Goal: Task Accomplishment & Management: Use online tool/utility

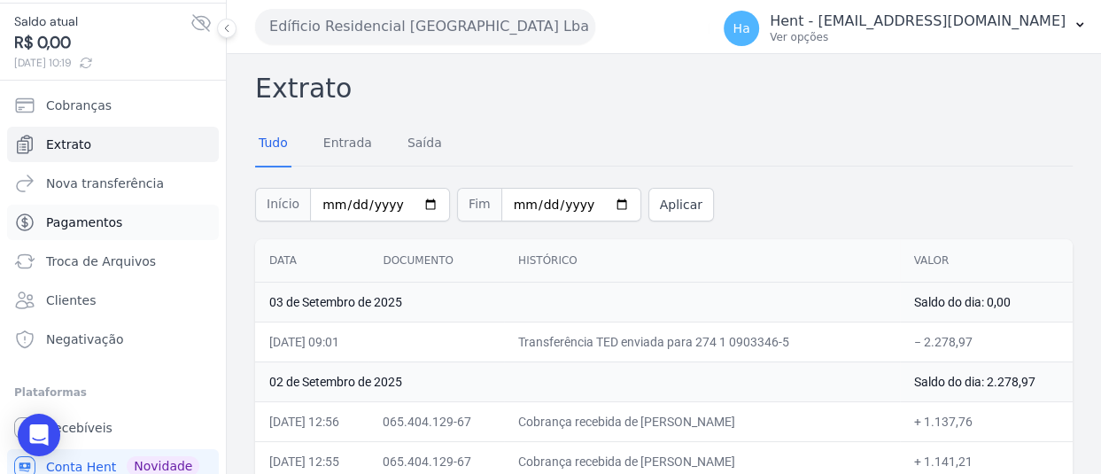
scroll to position [99, 0]
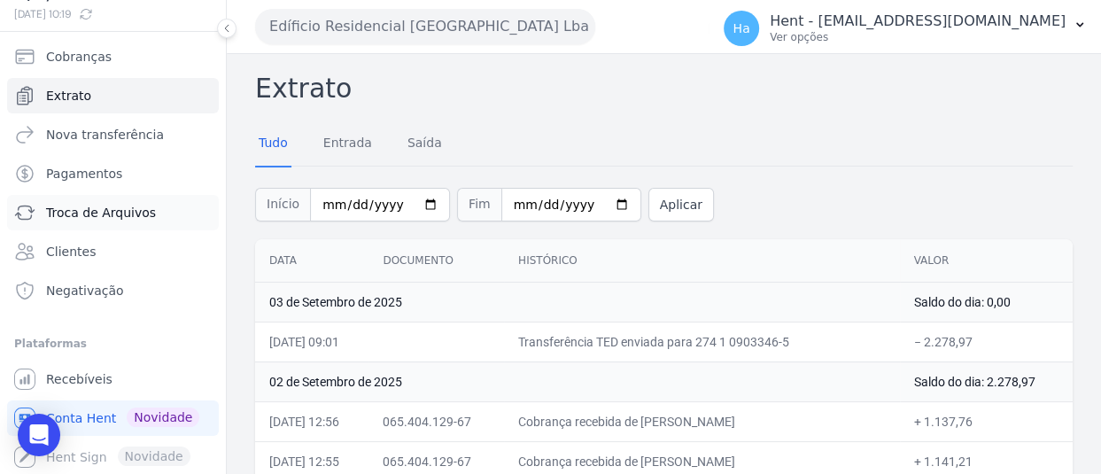
click at [118, 205] on span "Troca de Arquivos" at bounding box center [101, 213] width 110 height 18
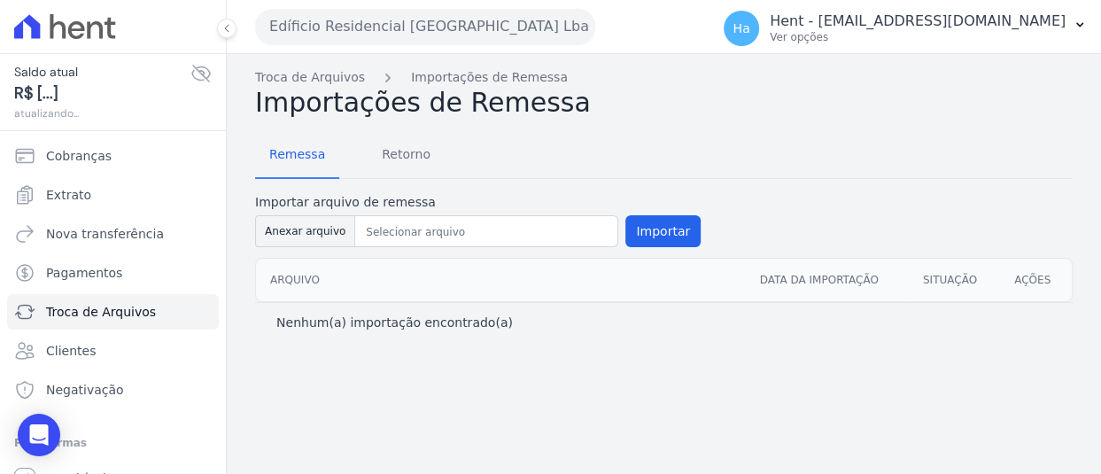
click at [562, 33] on button "Edíficio Residencial Grevílea Park Lba" at bounding box center [425, 26] width 340 height 35
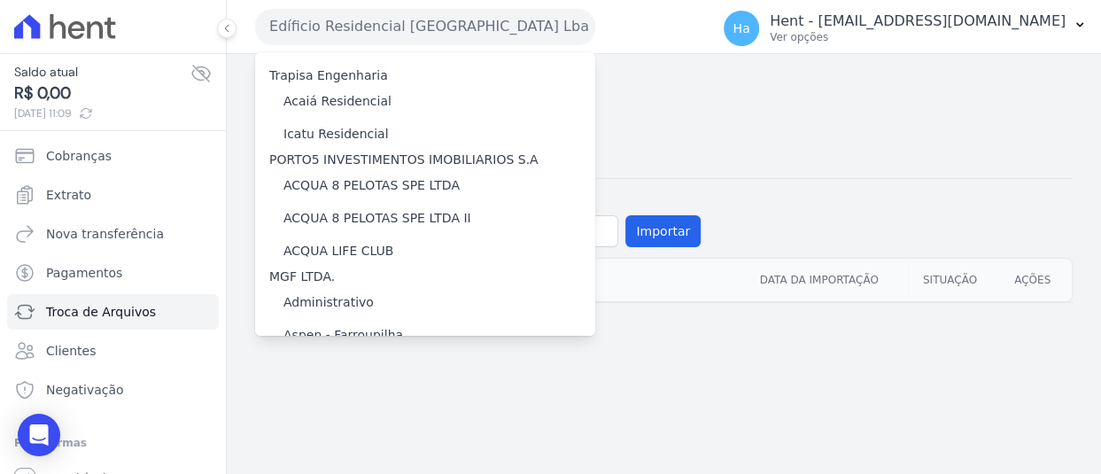
scroll to position [8638, 0]
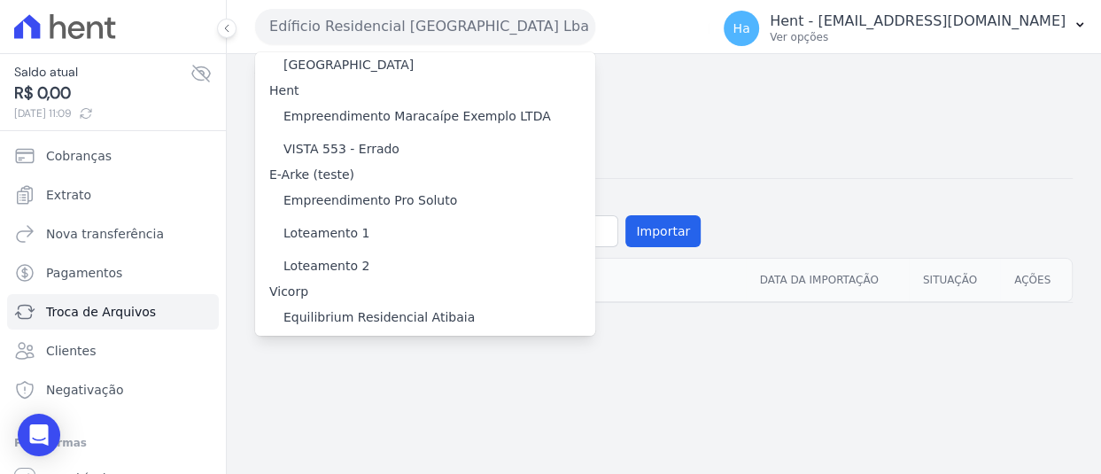
click at [386, 425] on label "[PERSON_NAME]" at bounding box center [334, 434] width 103 height 19
click at [0, 0] on input "[PERSON_NAME]" at bounding box center [0, 0] width 0 height 0
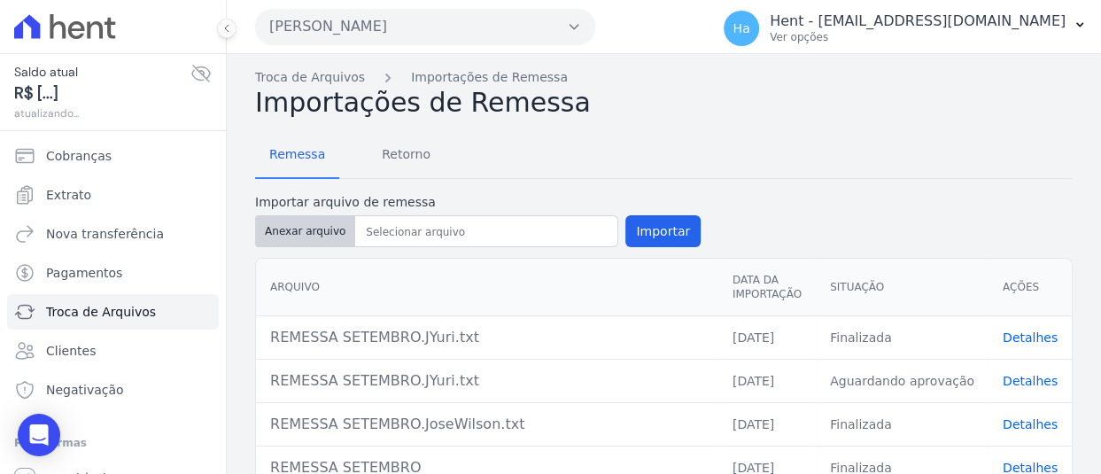
click at [307, 227] on button "Anexar arquivo" at bounding box center [305, 231] width 100 height 32
type input "EstaNogueiraaIII.Beatriz.txt"
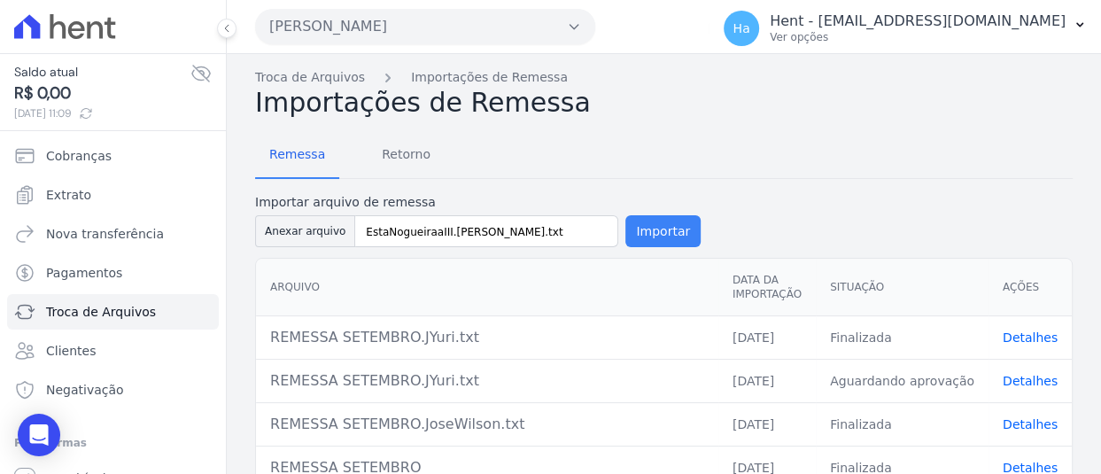
click at [671, 231] on button "Importar" at bounding box center [662, 231] width 75 height 32
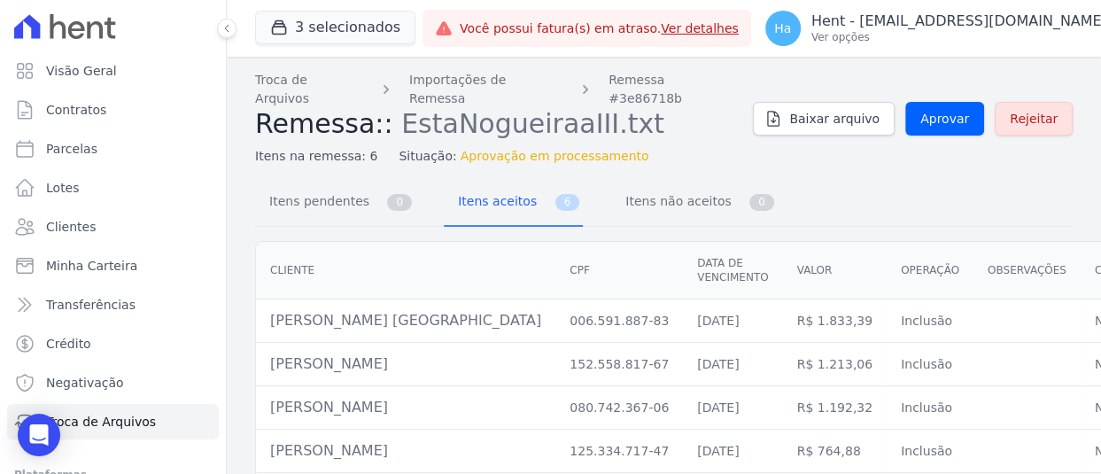
scroll to position [95, 0]
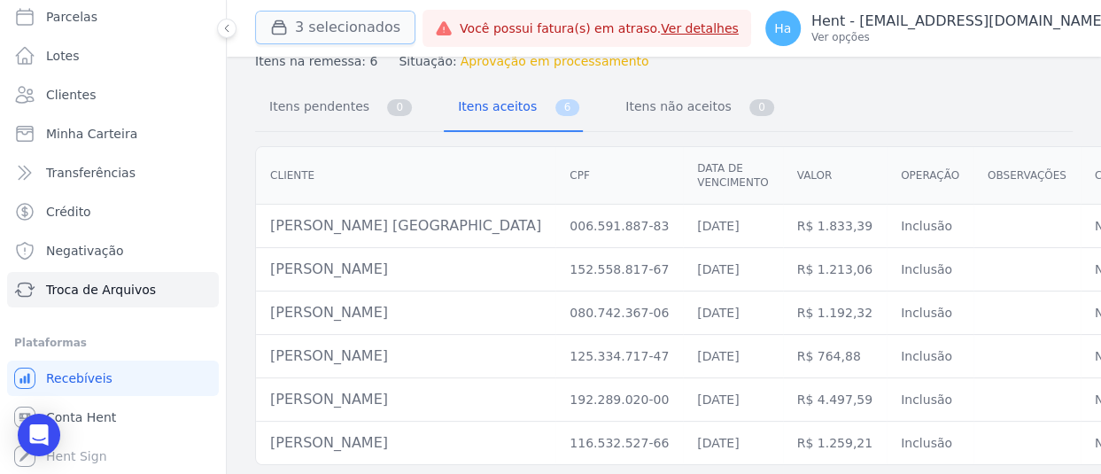
click at [353, 34] on button "3 selecionados" at bounding box center [335, 28] width 160 height 34
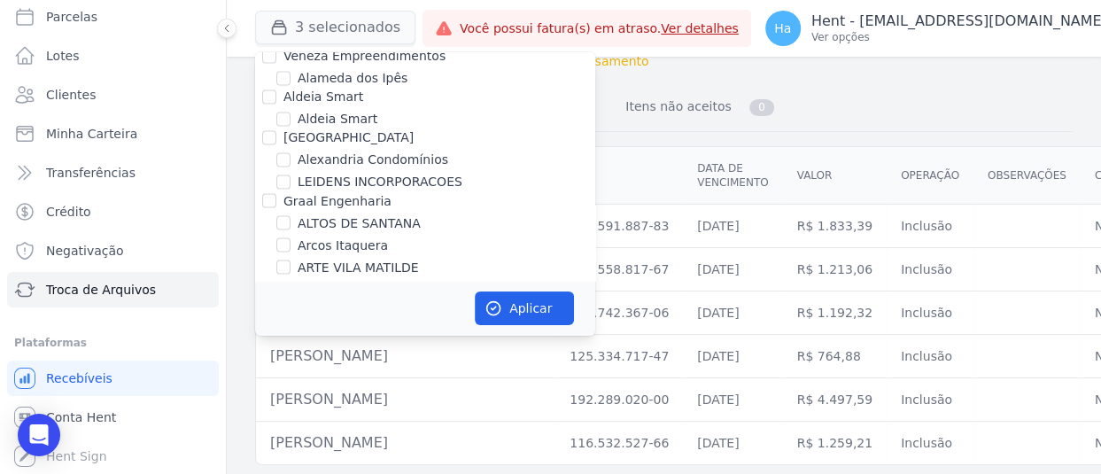
scroll to position [12979, 0]
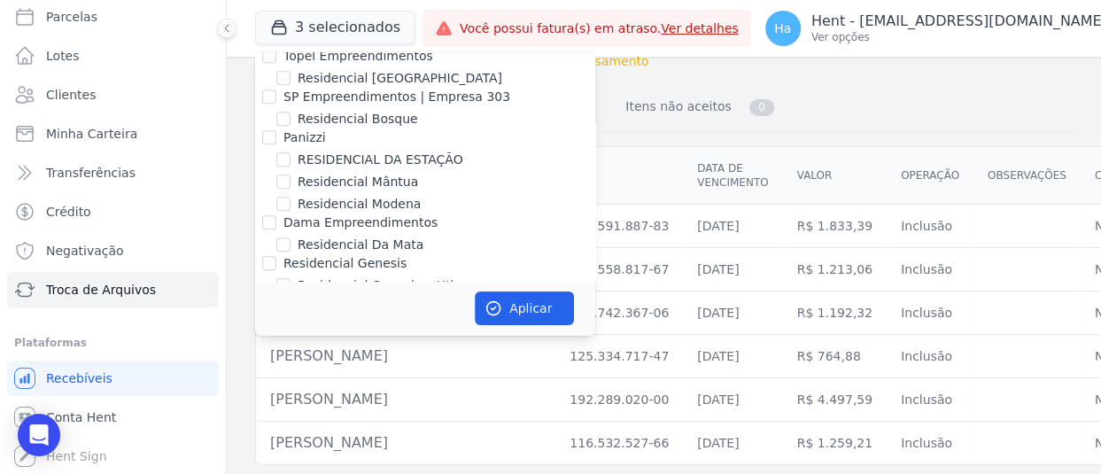
click at [275, 417] on div at bounding box center [269, 426] width 14 height 18
click at [268, 419] on input "Santuzzo" at bounding box center [269, 426] width 14 height 14
checkbox input "true"
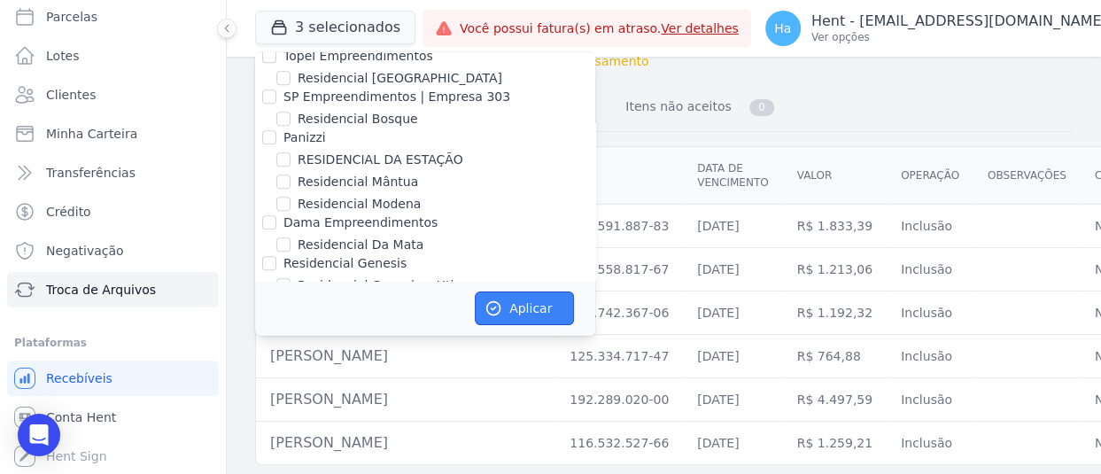
click at [524, 306] on button "Aplicar" at bounding box center [524, 308] width 99 height 34
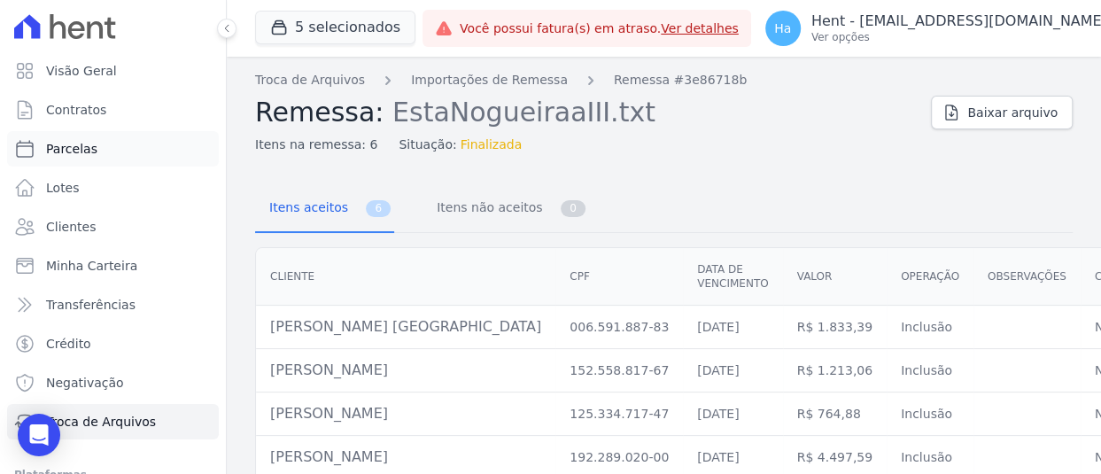
click at [85, 149] on span "Parcelas" at bounding box center [71, 149] width 51 height 18
select select
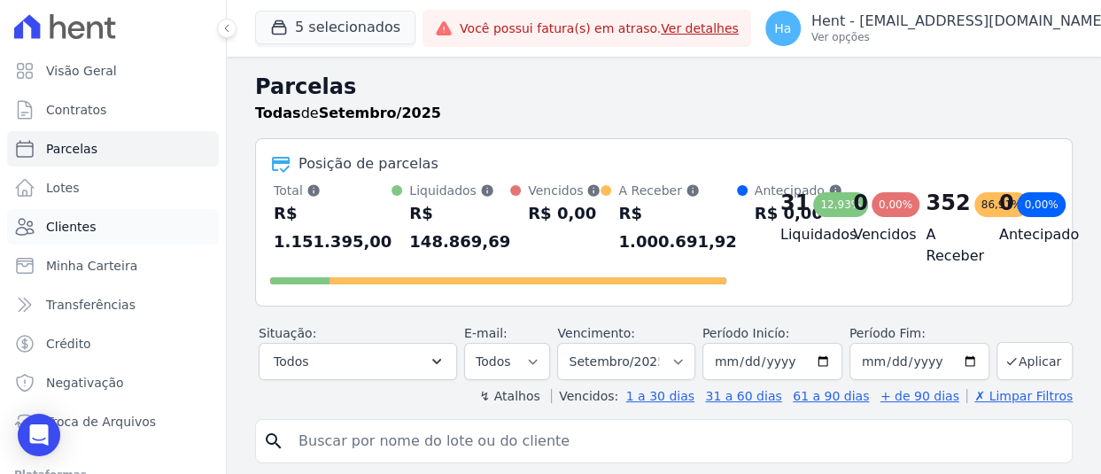
click at [81, 227] on span "Clientes" at bounding box center [71, 227] width 50 height 18
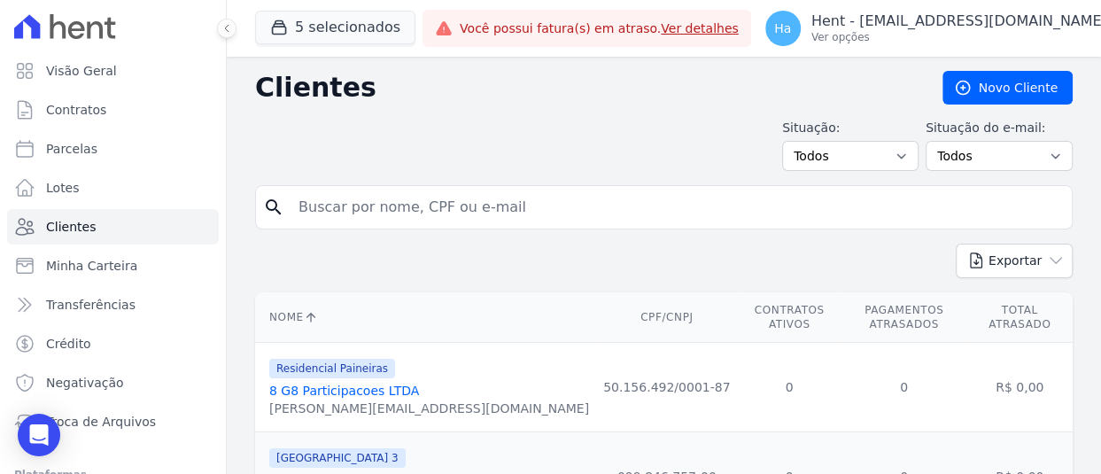
click at [419, 210] on input "search" at bounding box center [676, 207] width 777 height 35
paste input "Wagner Gonçalves"
type input "Wagner Gonçalves"
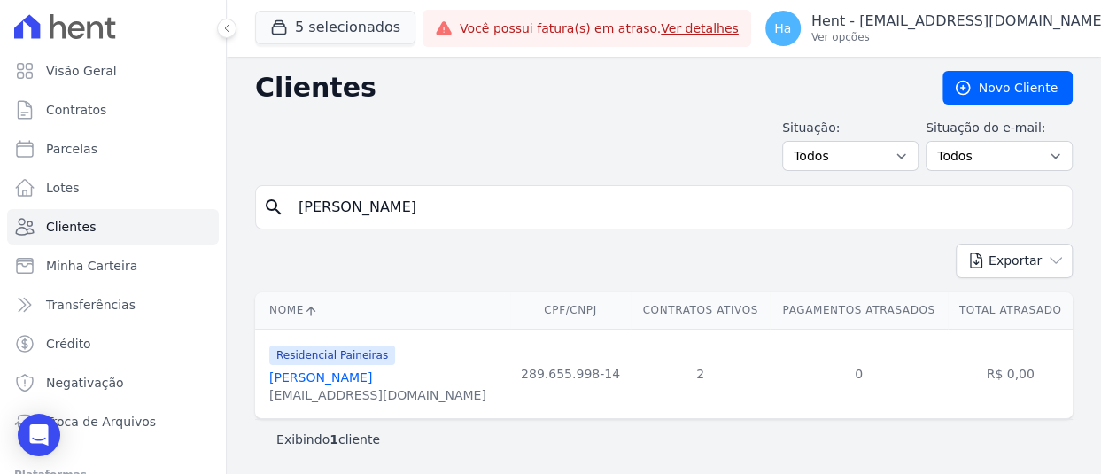
click at [342, 373] on link "Wagner Gonçalves" at bounding box center [320, 377] width 103 height 14
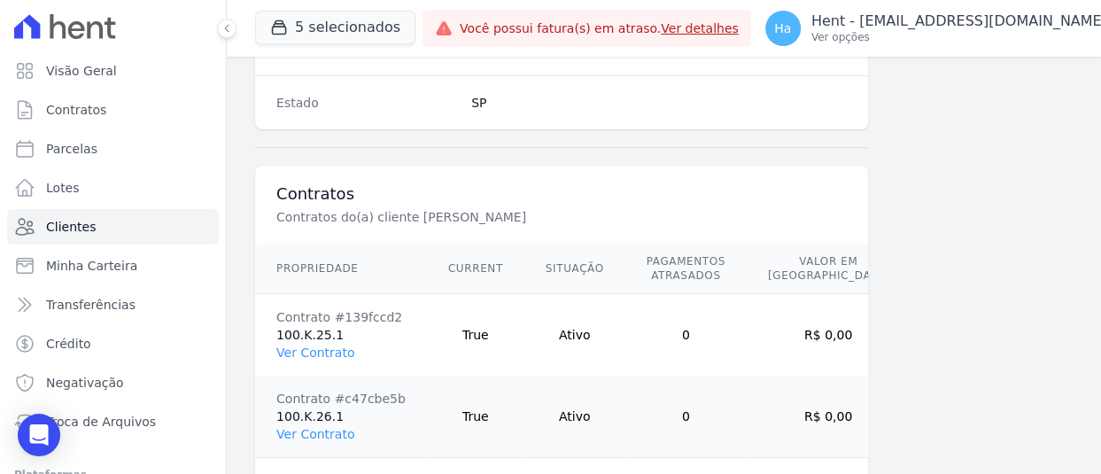
scroll to position [1276, 0]
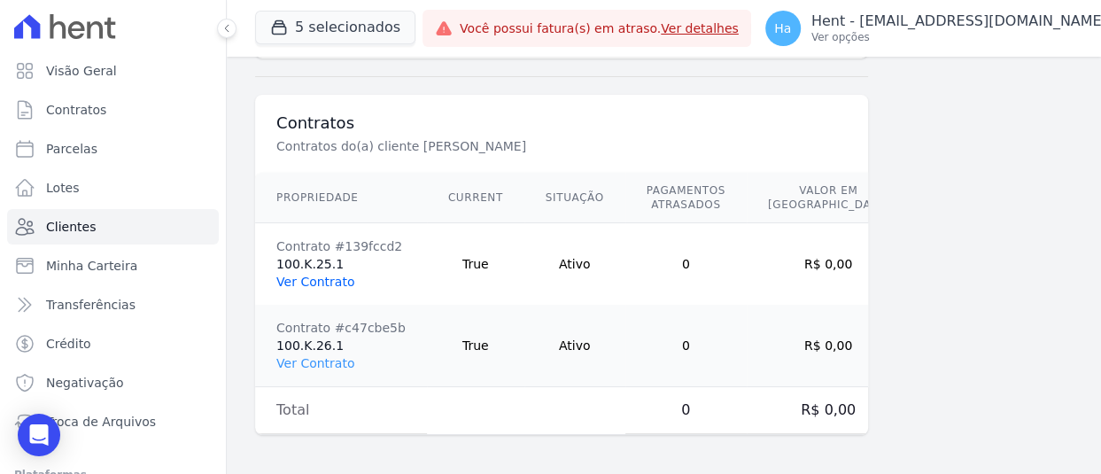
click at [333, 279] on link "Ver Contrato" at bounding box center [315, 282] width 78 height 14
click at [332, 361] on link "Ver Contrato" at bounding box center [315, 363] width 78 height 14
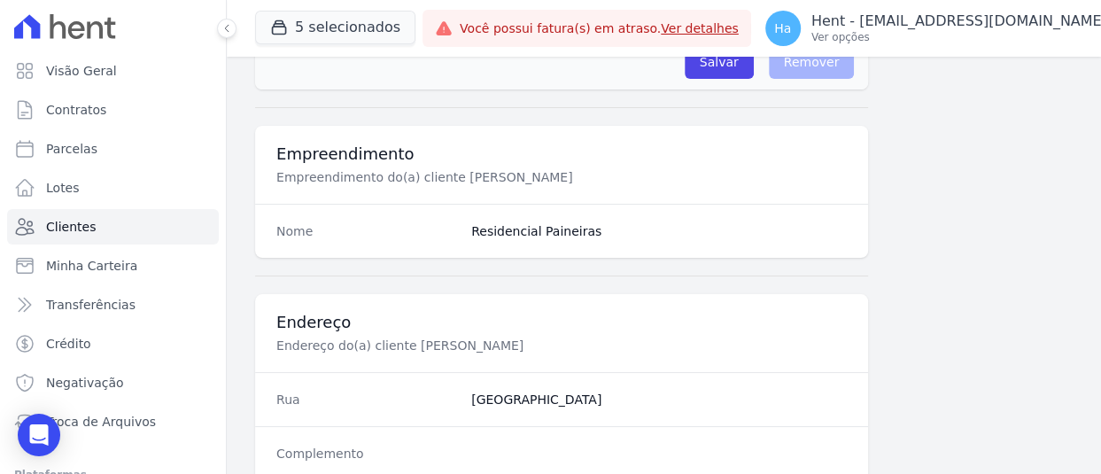
scroll to position [478, 0]
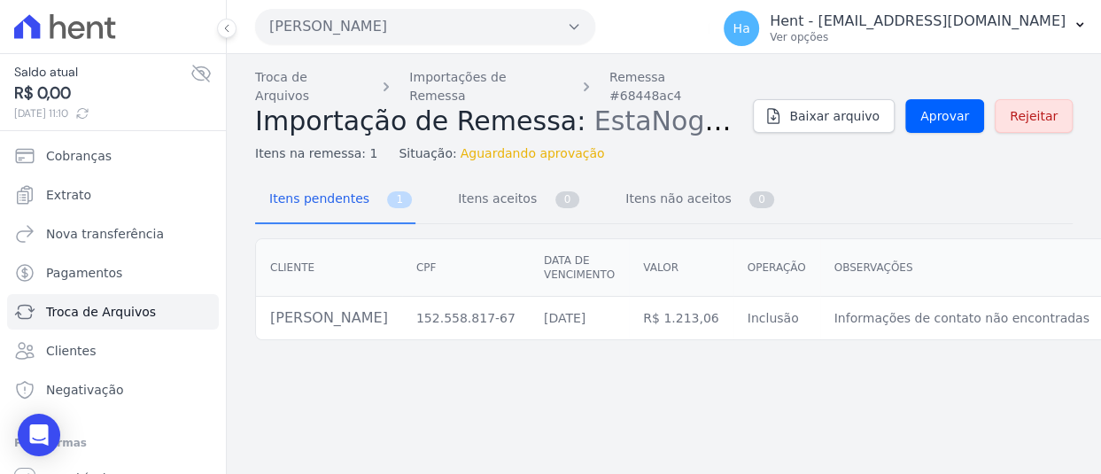
scroll to position [0, 120]
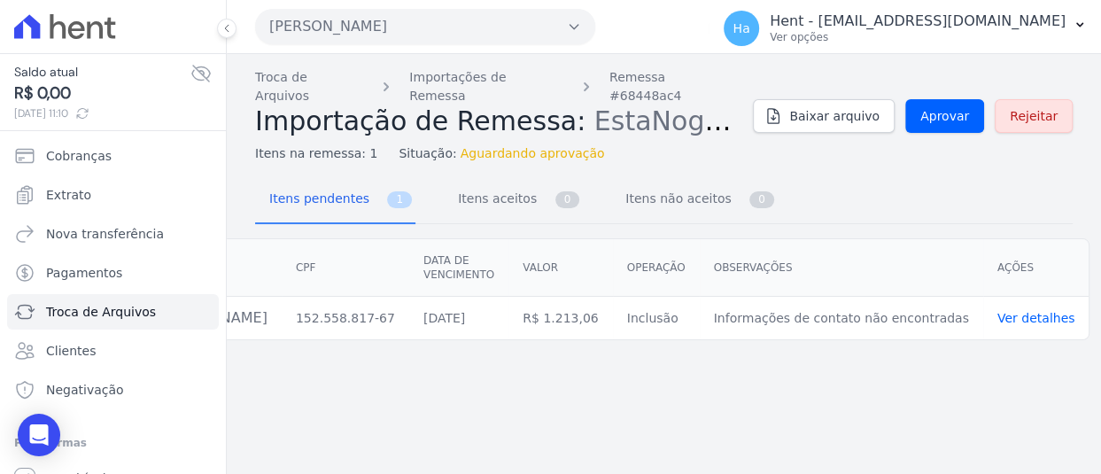
click at [1023, 311] on link "Ver detalhes" at bounding box center [1037, 318] width 78 height 14
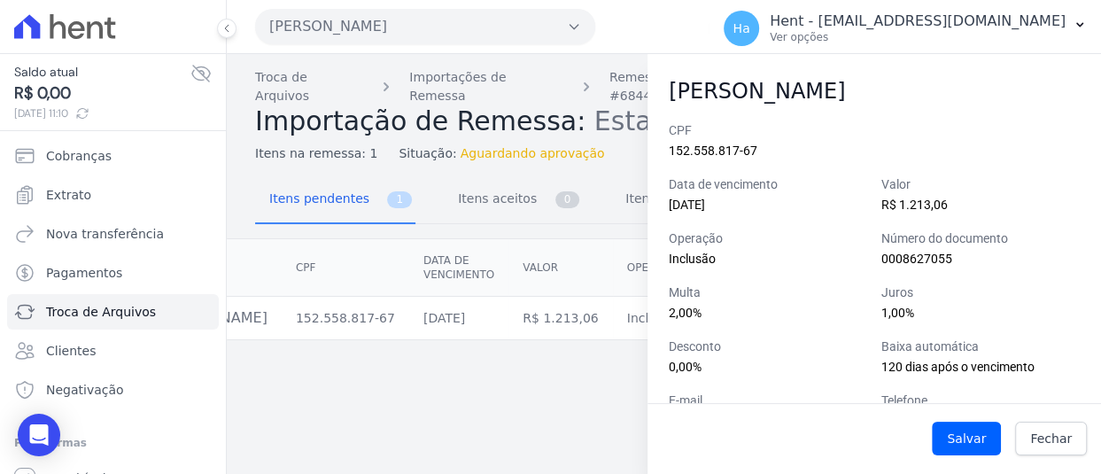
scroll to position [208, 0]
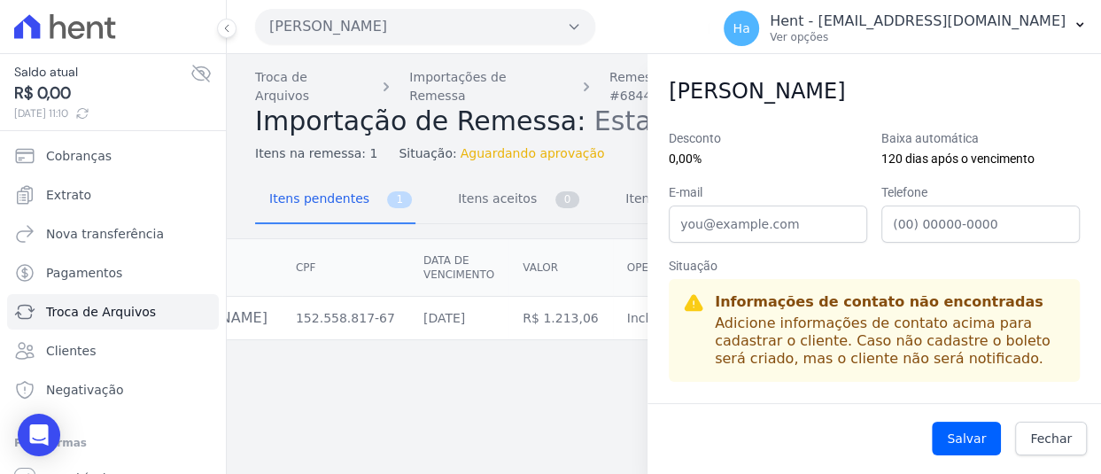
click at [838, 361] on p "Adicione informações de contato acima para cadastrar o cliente. Caso não cadast…" at bounding box center [890, 340] width 351 height 53
click at [967, 434] on button "Salvar" at bounding box center [966, 439] width 69 height 34
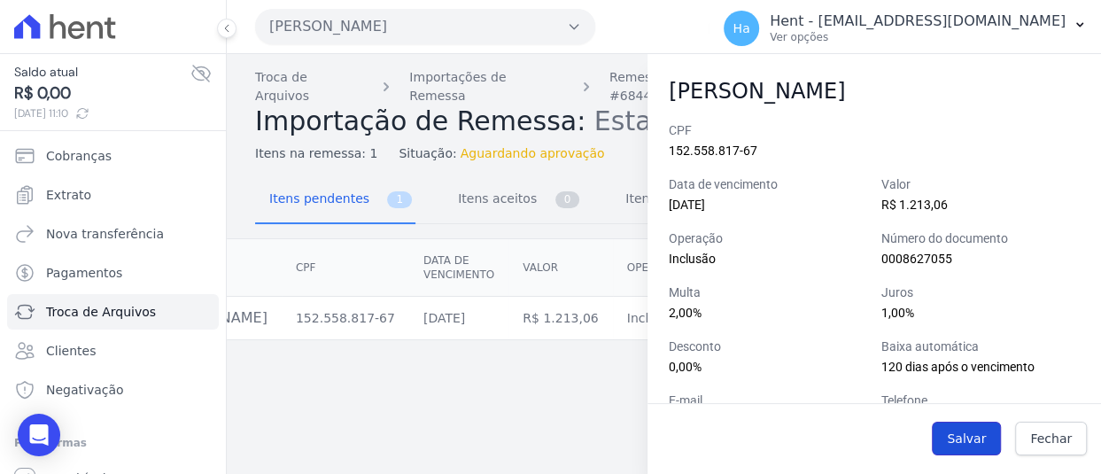
click at [967, 428] on button "Salvar" at bounding box center [966, 439] width 69 height 34
click at [952, 433] on button "Salvar" at bounding box center [966, 439] width 69 height 34
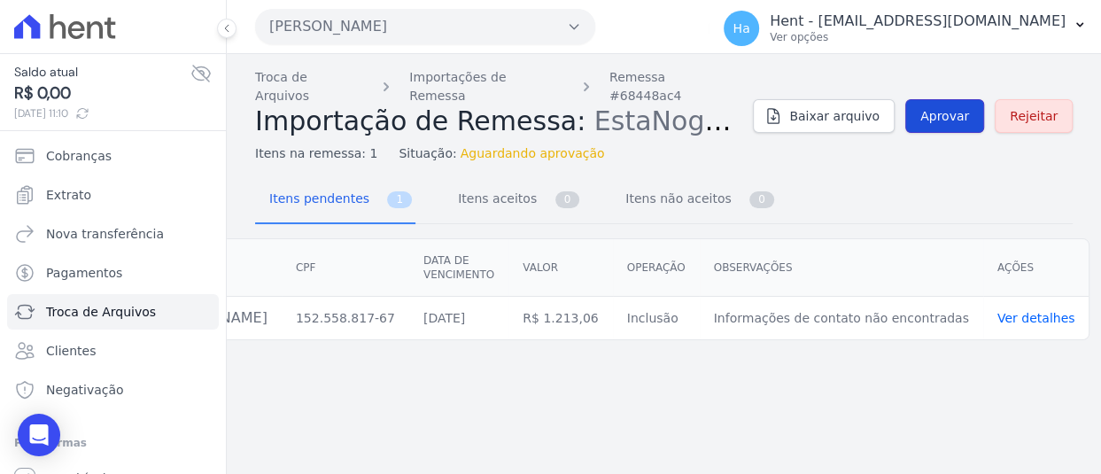
click at [936, 108] on span "Aprovar" at bounding box center [944, 116] width 49 height 18
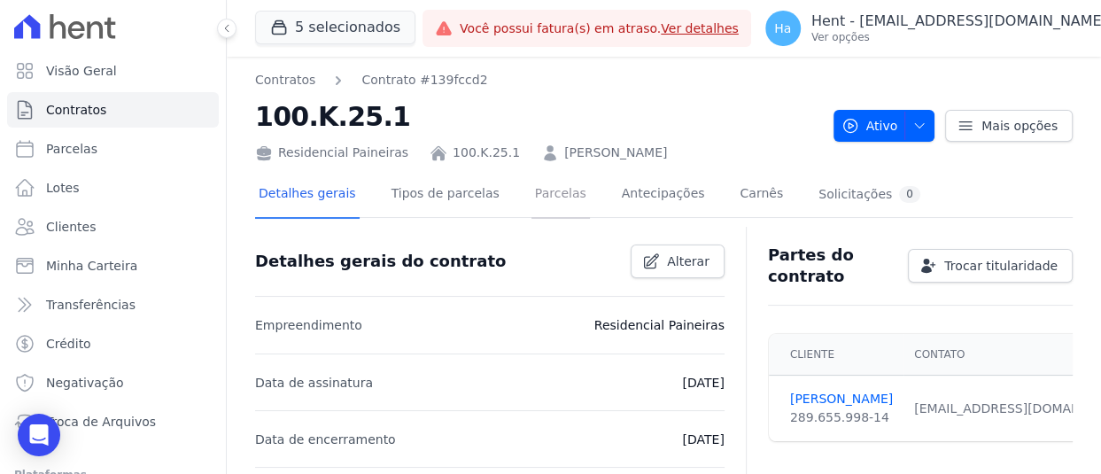
click at [540, 198] on link "Parcelas" at bounding box center [561, 195] width 58 height 47
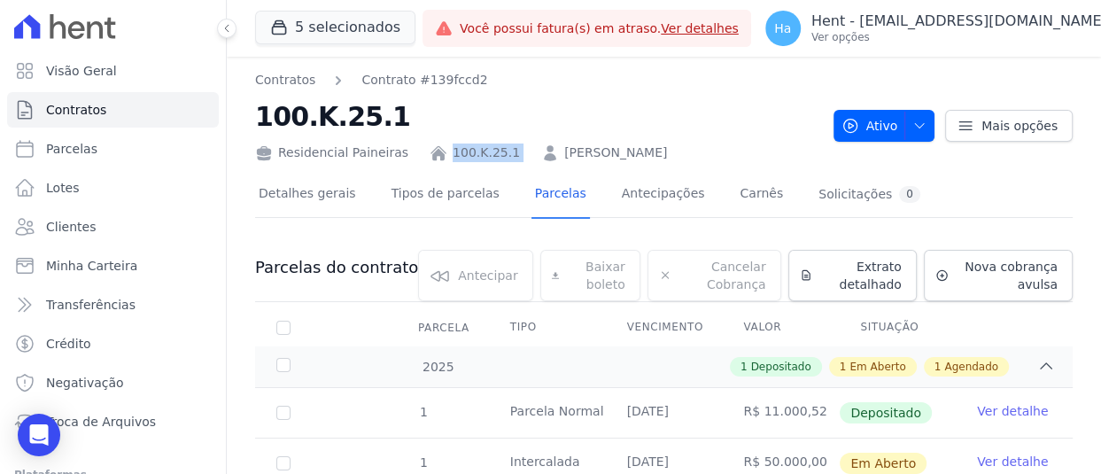
drag, startPoint x: 503, startPoint y: 156, endPoint x: 436, endPoint y: 150, distance: 67.6
click at [436, 150] on div "Residencial Paineiras 100.K.25.1 [PERSON_NAME]" at bounding box center [537, 149] width 564 height 26
copy div "100.K.25.1"
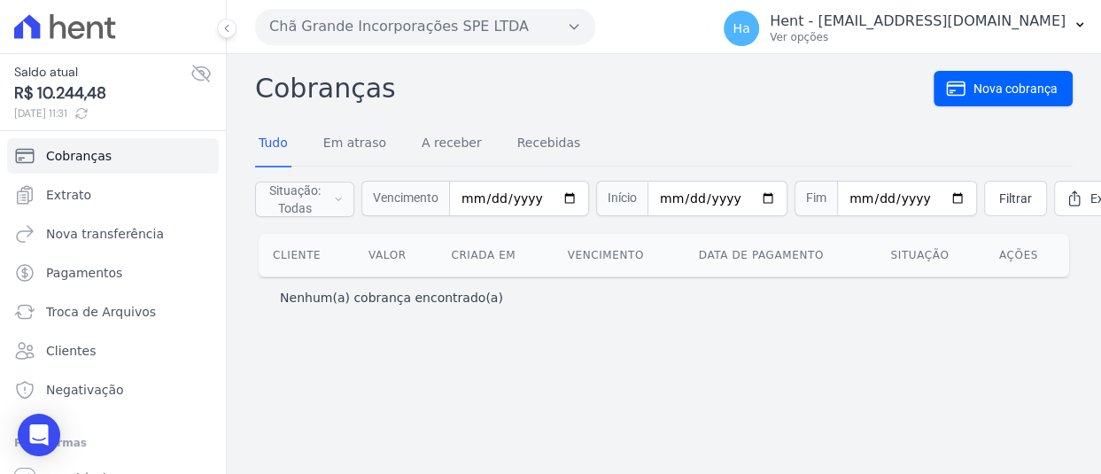
click at [418, 22] on button "Chã Grande Incorporações SPE LTDA" at bounding box center [425, 26] width 340 height 35
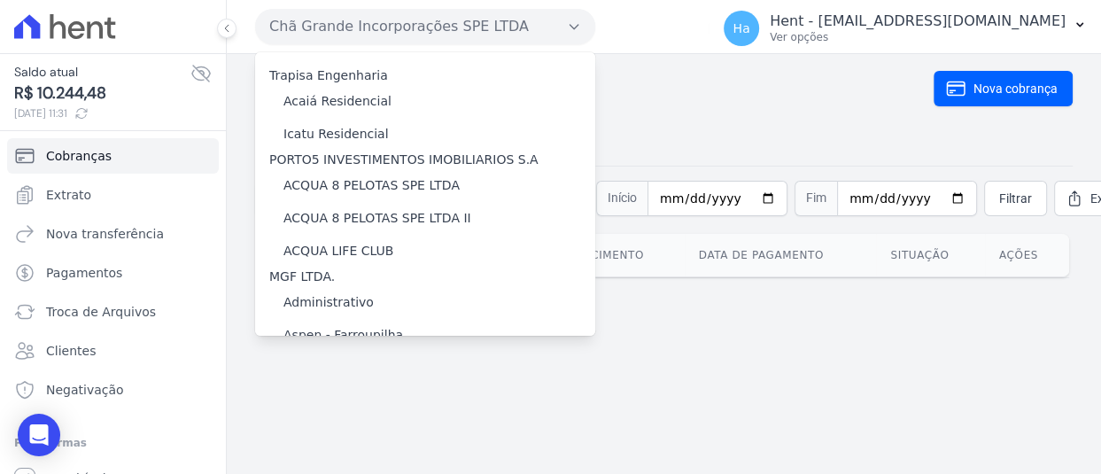
scroll to position [8638, 0]
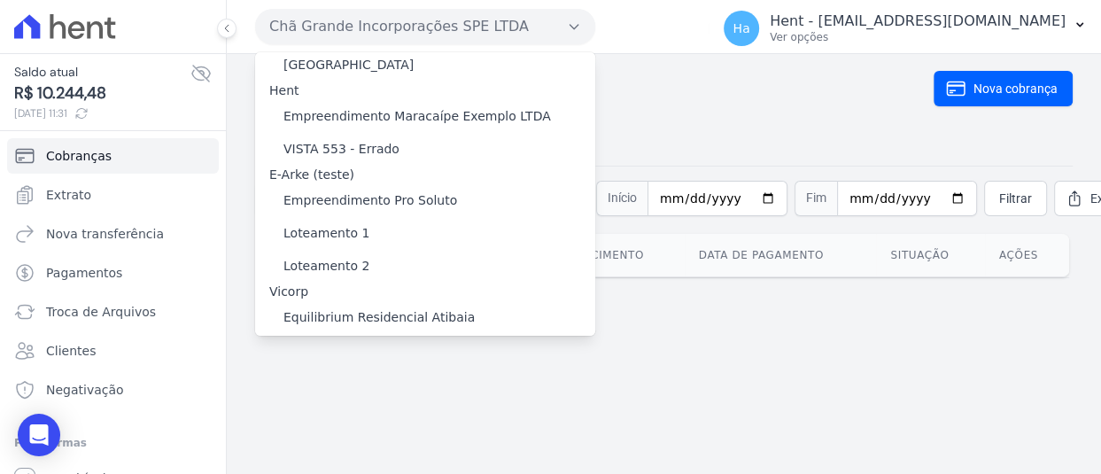
click at [357, 425] on label "[PERSON_NAME]" at bounding box center [334, 434] width 103 height 19
click at [0, 0] on input "[PERSON_NAME]" at bounding box center [0, 0] width 0 height 0
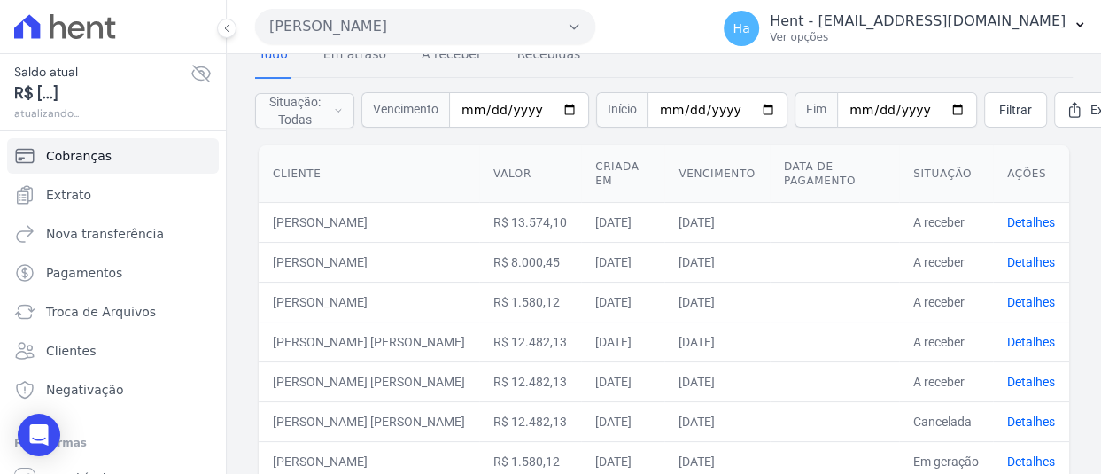
scroll to position [0, 0]
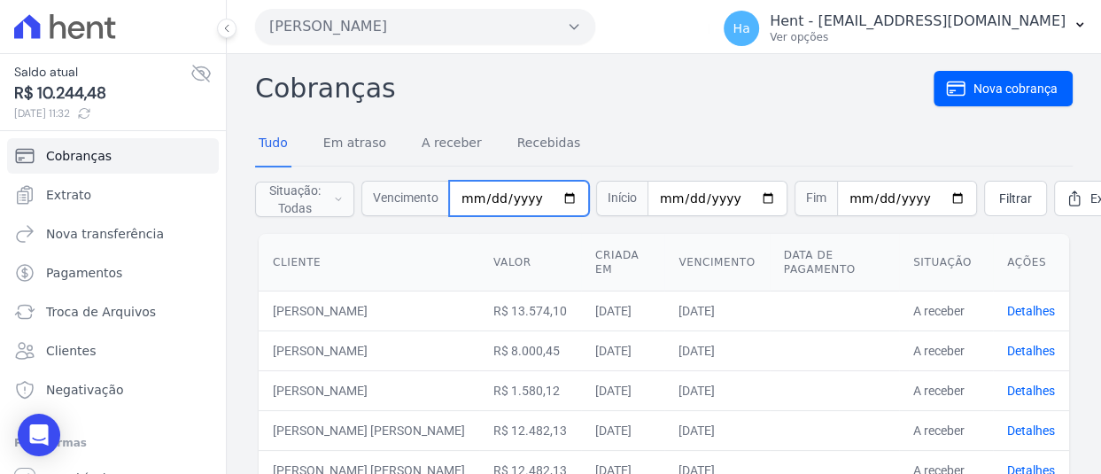
click at [472, 203] on input "date" at bounding box center [519, 198] width 140 height 35
type input "2025-09-10"
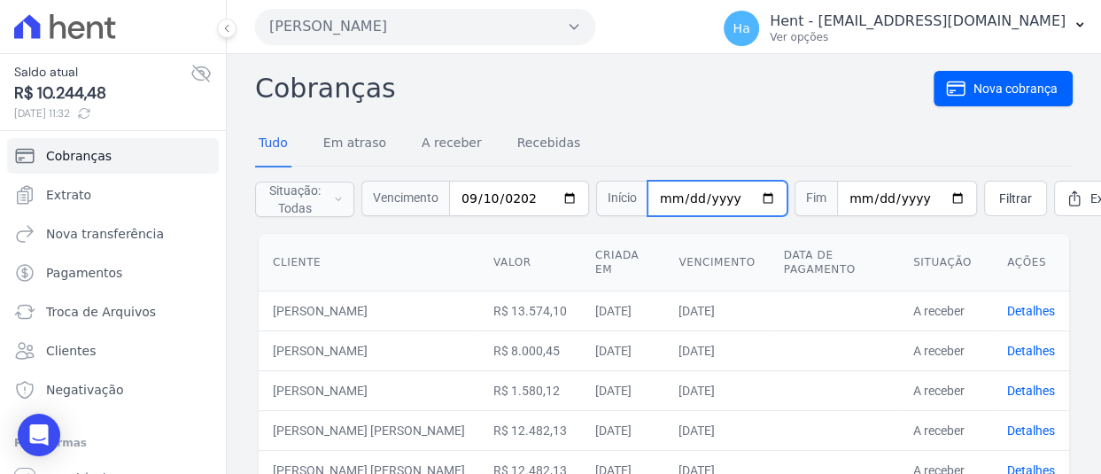
click at [651, 188] on input "date" at bounding box center [718, 198] width 140 height 35
click at [823, 237] on th "Data de pagamento" at bounding box center [834, 263] width 129 height 58
click at [999, 198] on span "Filtrar" at bounding box center [1015, 199] width 33 height 18
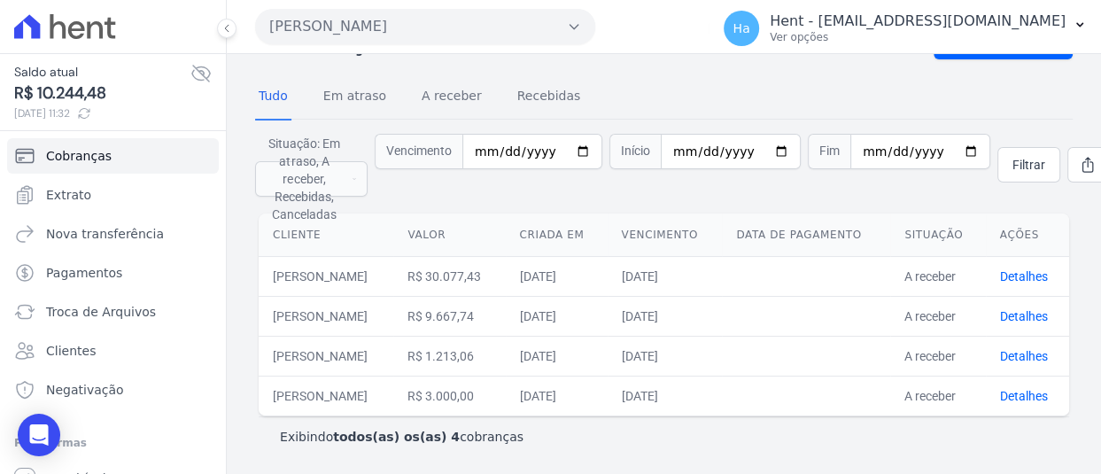
scroll to position [74, 0]
click at [688, 447] on div "Cobranças Nova cobrança Tudo Em atraso A receber Recebidas Situação: Em atraso,…" at bounding box center [664, 240] width 874 height 467
click at [224, 27] on icon at bounding box center [226, 28] width 11 height 11
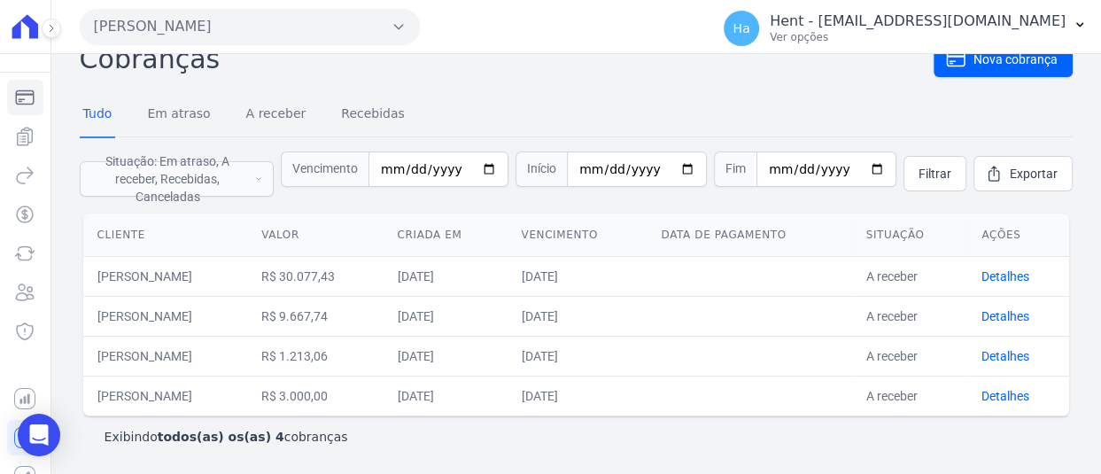
click at [301, 28] on button "Hildegardo De Noronha" at bounding box center [250, 26] width 340 height 35
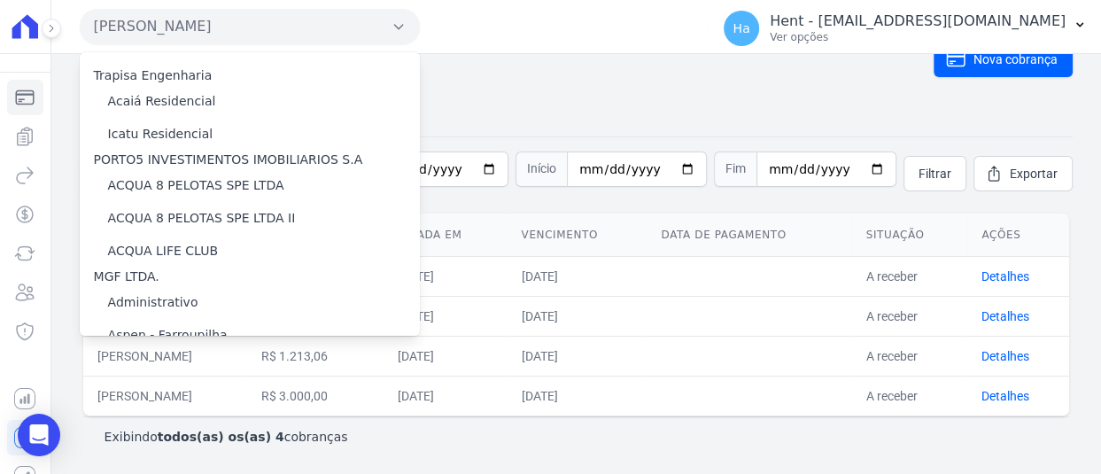
scroll to position [8571, 0]
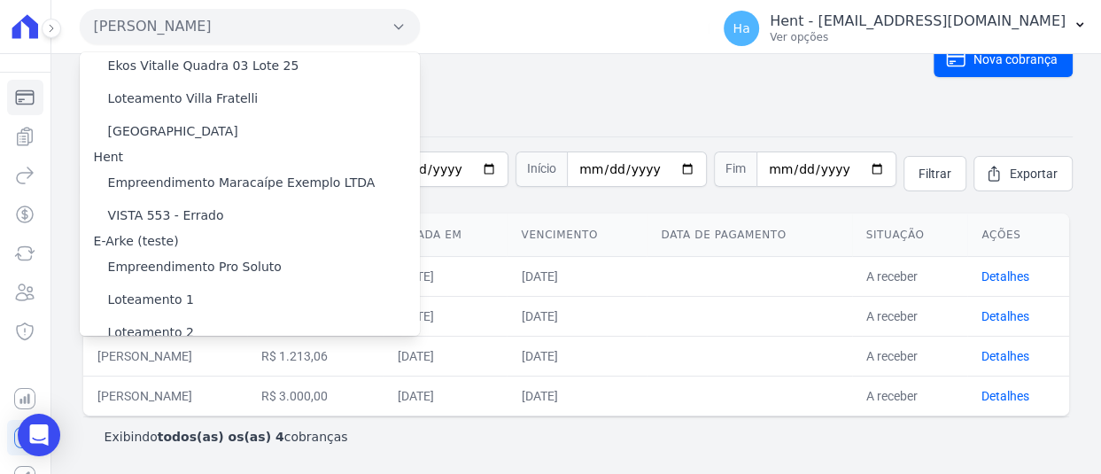
click at [166, 459] on label "[GEOGRAPHIC_DATA] 3" at bounding box center [179, 468] width 143 height 19
click at [0, 0] on input "[GEOGRAPHIC_DATA] 3" at bounding box center [0, 0] width 0 height 0
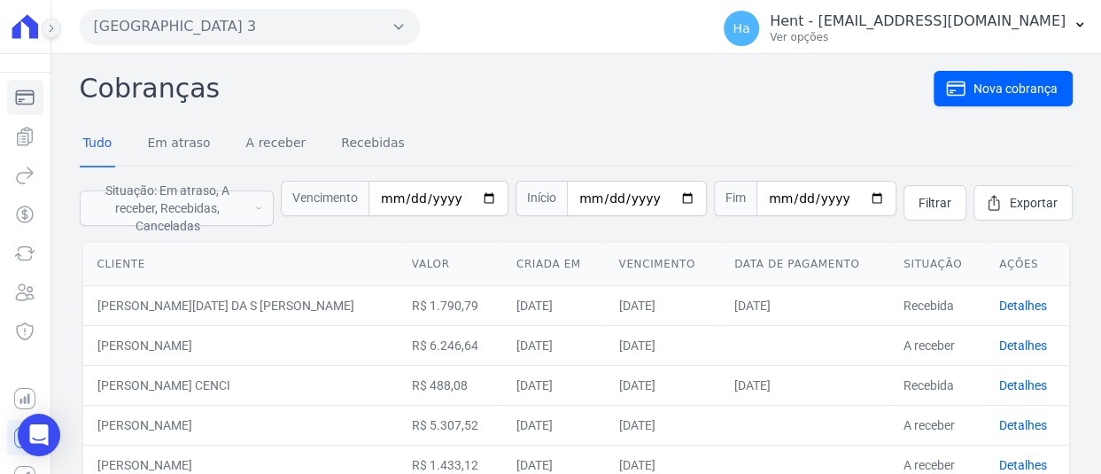
click at [55, 28] on icon at bounding box center [51, 28] width 11 height 11
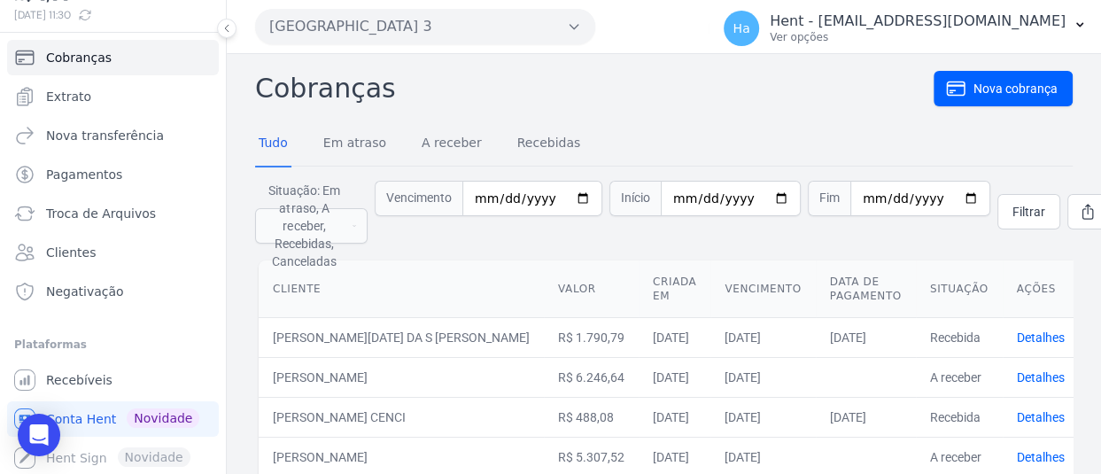
scroll to position [99, 0]
click at [101, 415] on span "Conta Hent" at bounding box center [81, 418] width 70 height 18
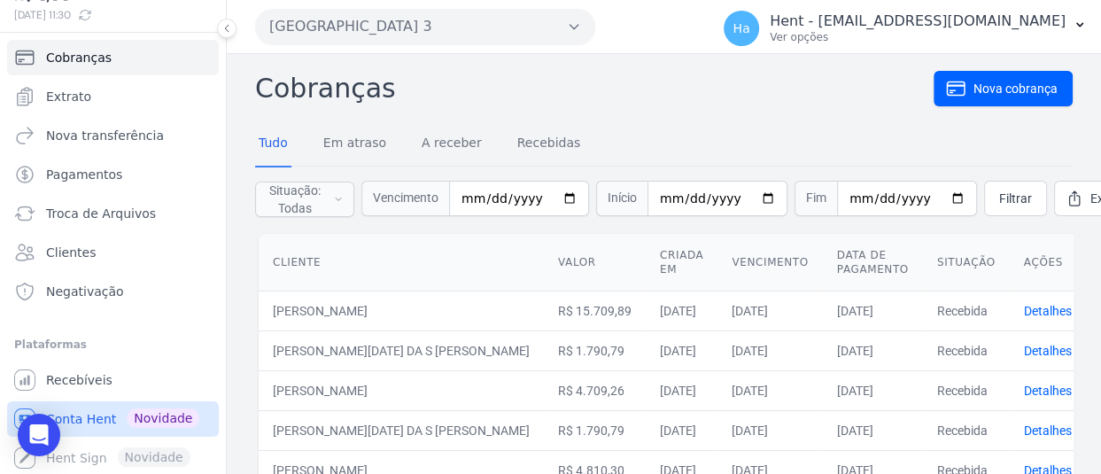
scroll to position [99, 0]
drag, startPoint x: 126, startPoint y: 206, endPoint x: 101, endPoint y: 212, distance: 25.4
click at [101, 212] on span "Troca de Arquivos" at bounding box center [101, 213] width 110 height 18
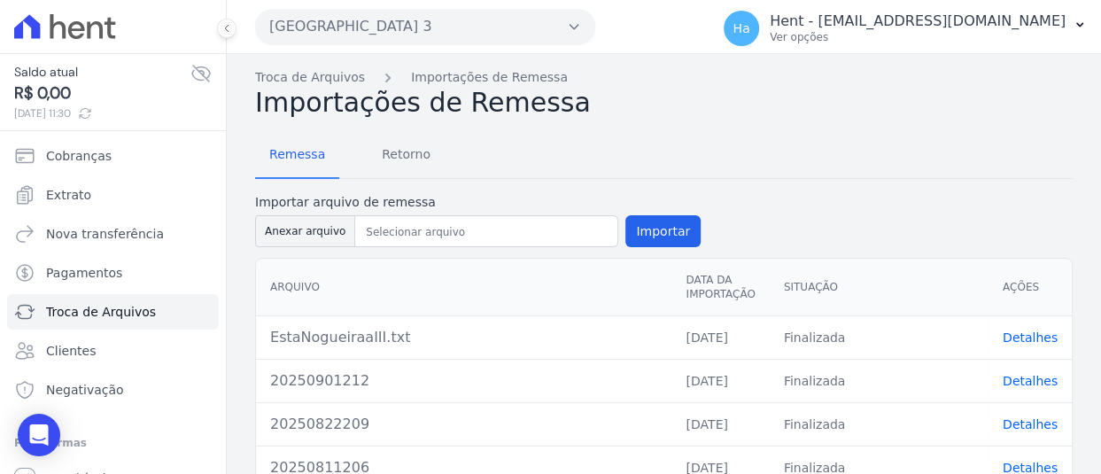
click at [297, 212] on div "Importar arquivo de remessa Anexar arquivo Importar" at bounding box center [478, 222] width 446 height 58
click at [289, 228] on button "Anexar arquivo" at bounding box center [305, 231] width 100 height 32
type input "EstaNogueiraaIII.Beatriz.txt"
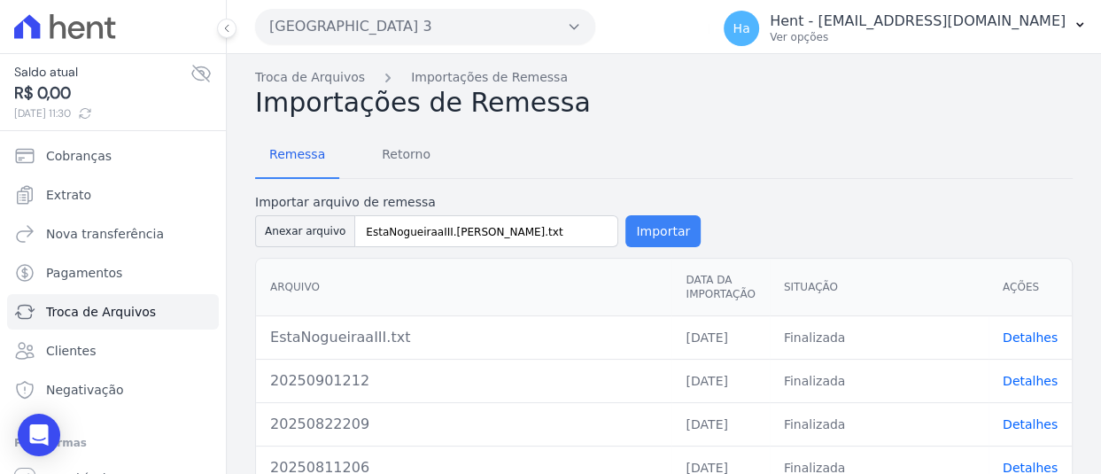
click at [652, 229] on button "Importar" at bounding box center [662, 231] width 75 height 32
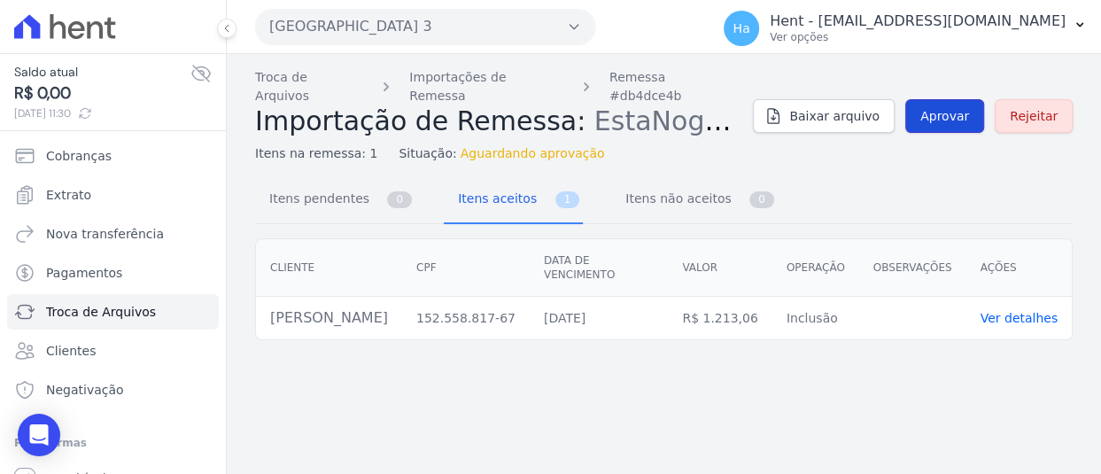
click at [951, 109] on span "Aprovar" at bounding box center [944, 116] width 49 height 18
click at [969, 107] on span "Aprovar" at bounding box center [944, 116] width 49 height 18
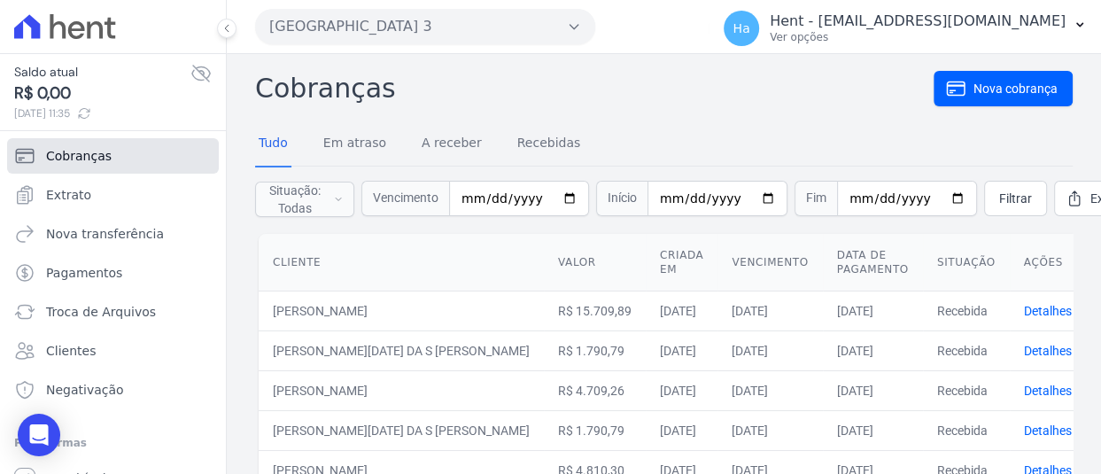
click at [89, 150] on span "Cobranças" at bounding box center [79, 156] width 66 height 18
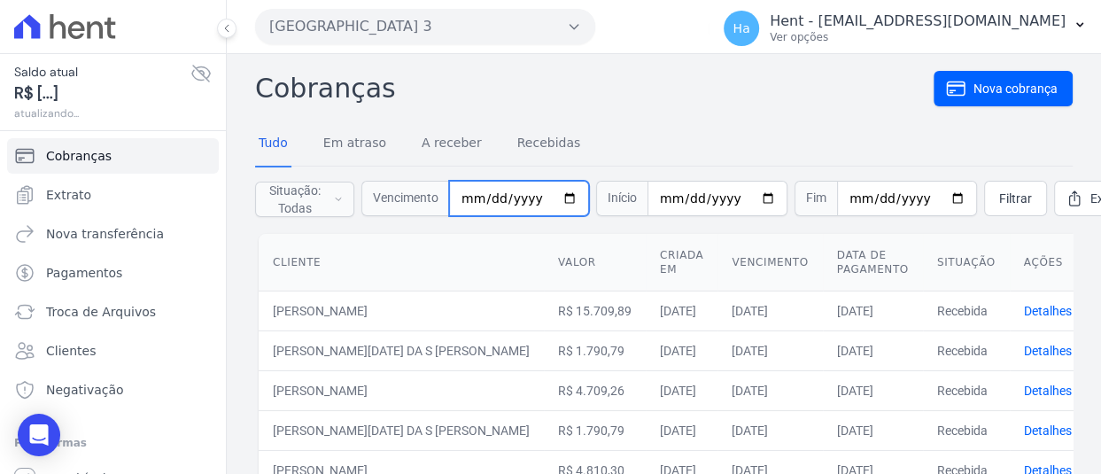
click at [469, 201] on input "date" at bounding box center [519, 198] width 140 height 35
type input "[DATE]"
click at [999, 191] on span "Filtrar" at bounding box center [1015, 199] width 33 height 18
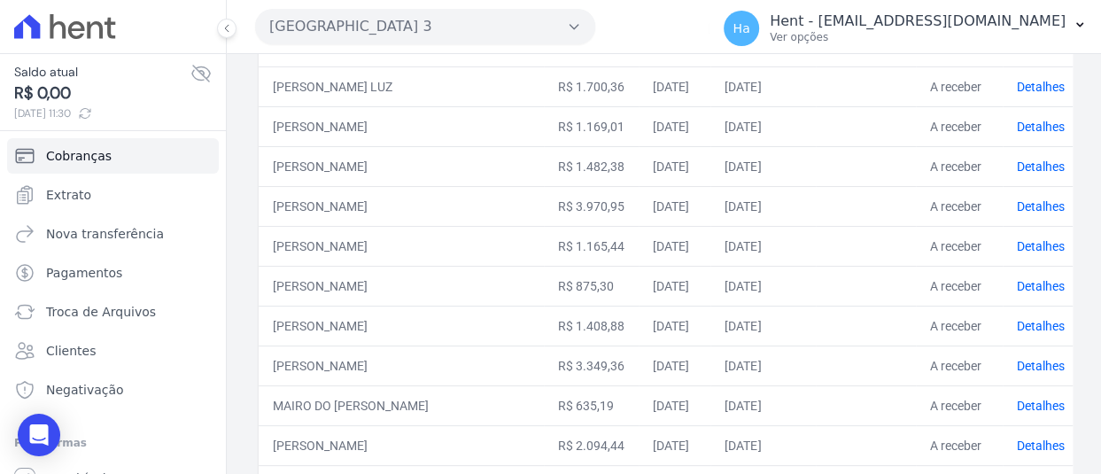
scroll to position [620, 0]
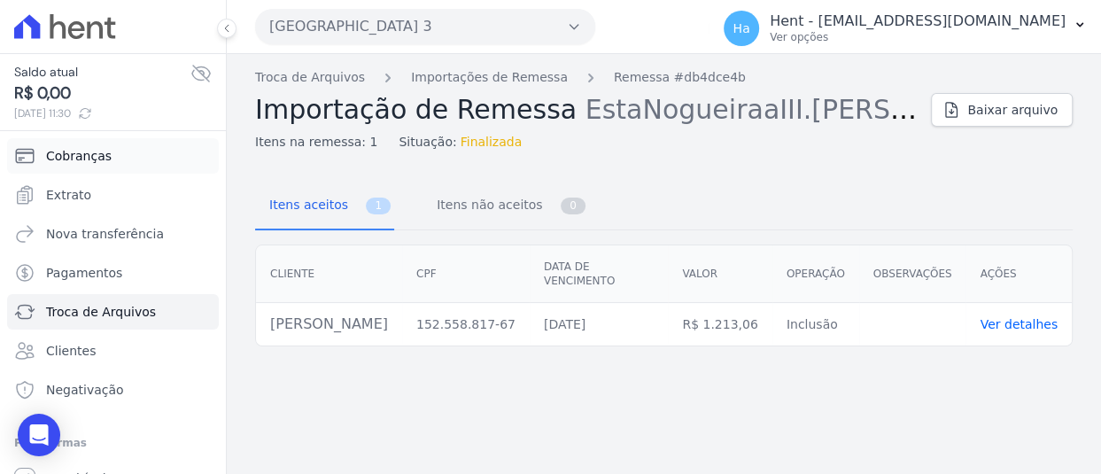
click at [72, 159] on span "Cobranças" at bounding box center [79, 156] width 66 height 18
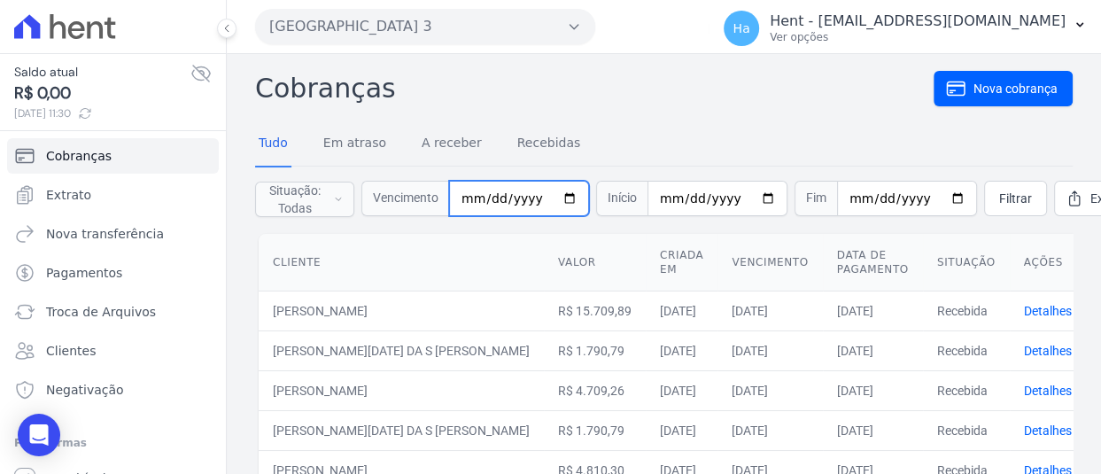
click at [461, 205] on input "date" at bounding box center [519, 198] width 140 height 35
type input "[DATE]"
click at [999, 198] on span "Filtrar" at bounding box center [1015, 199] width 33 height 18
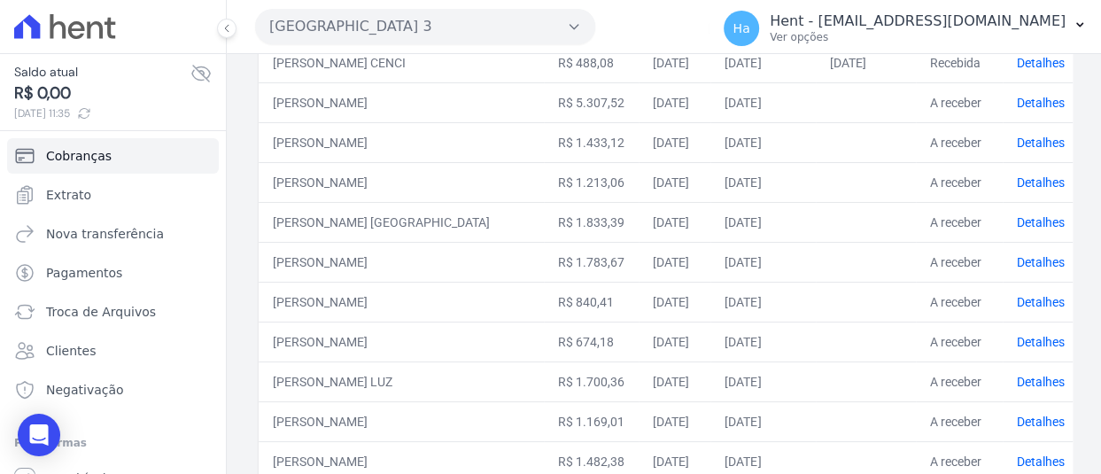
scroll to position [354, 0]
click at [1043, 181] on link "Detalhes" at bounding box center [1041, 182] width 48 height 14
